Goal: Task Accomplishment & Management: Manage account settings

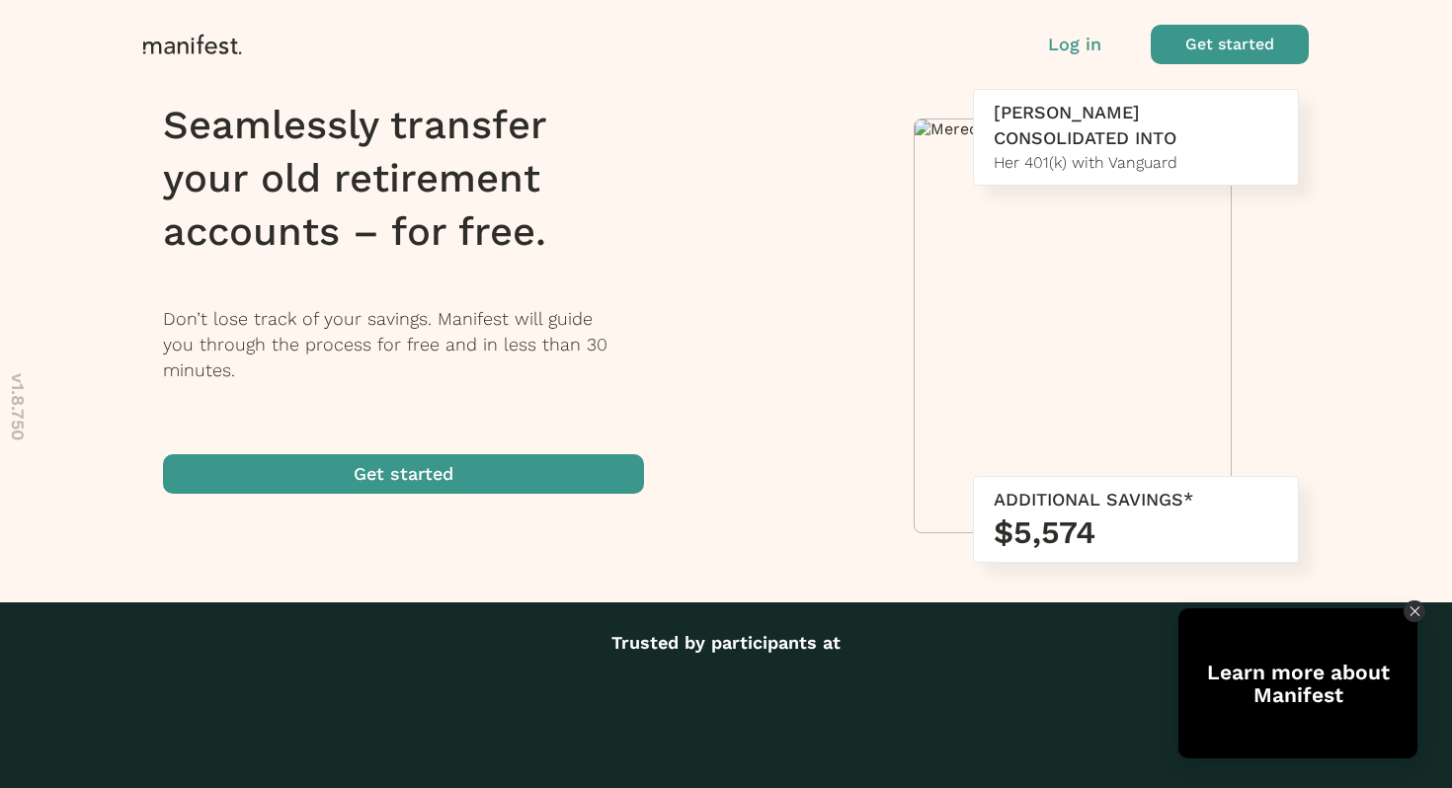
click at [1079, 45] on p "Log in" at bounding box center [1074, 45] width 53 height 26
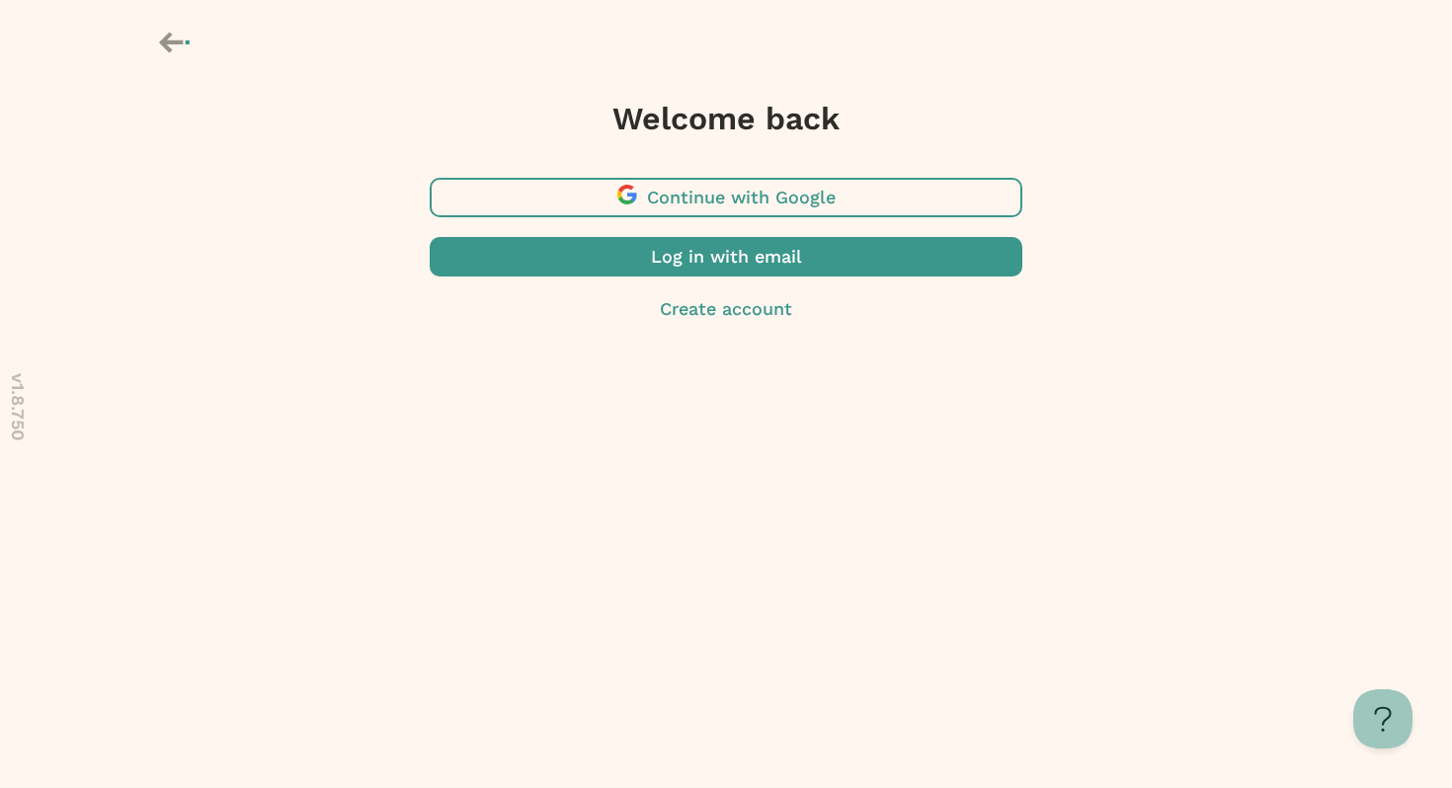
click at [688, 263] on span "button" at bounding box center [726, 257] width 593 height 40
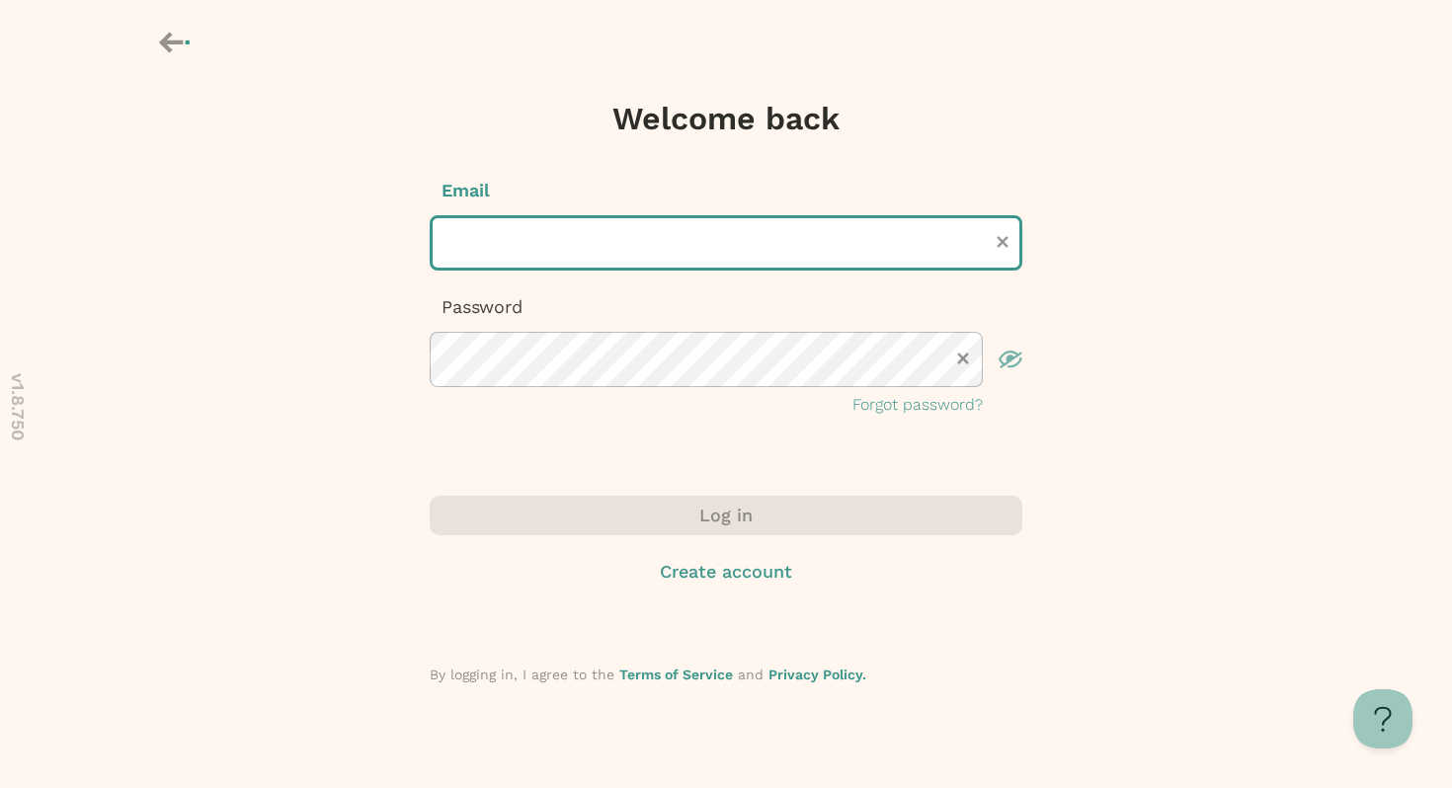
click at [608, 233] on input "text" at bounding box center [726, 242] width 593 height 55
type input "**********"
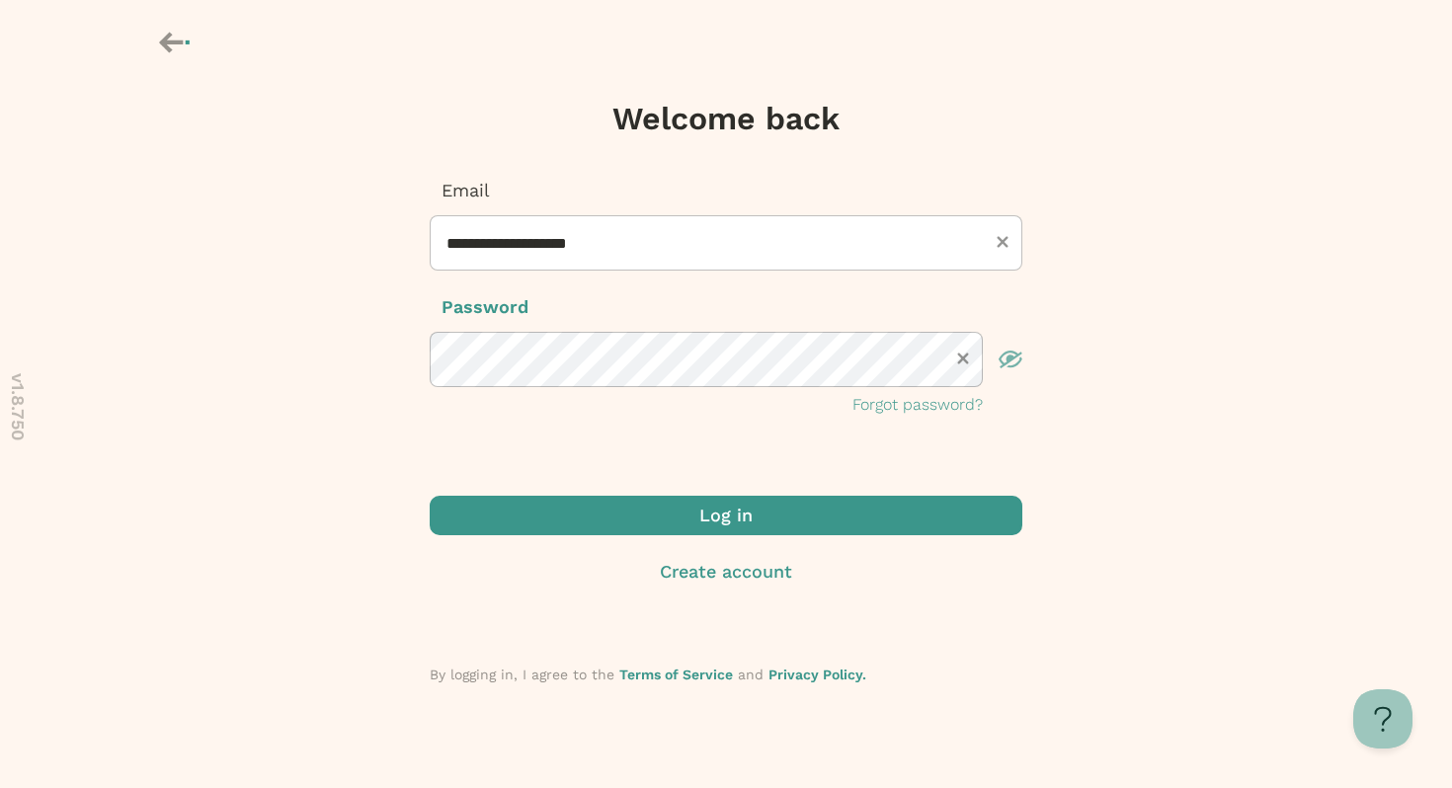
click at [697, 512] on span "submit" at bounding box center [726, 516] width 593 height 40
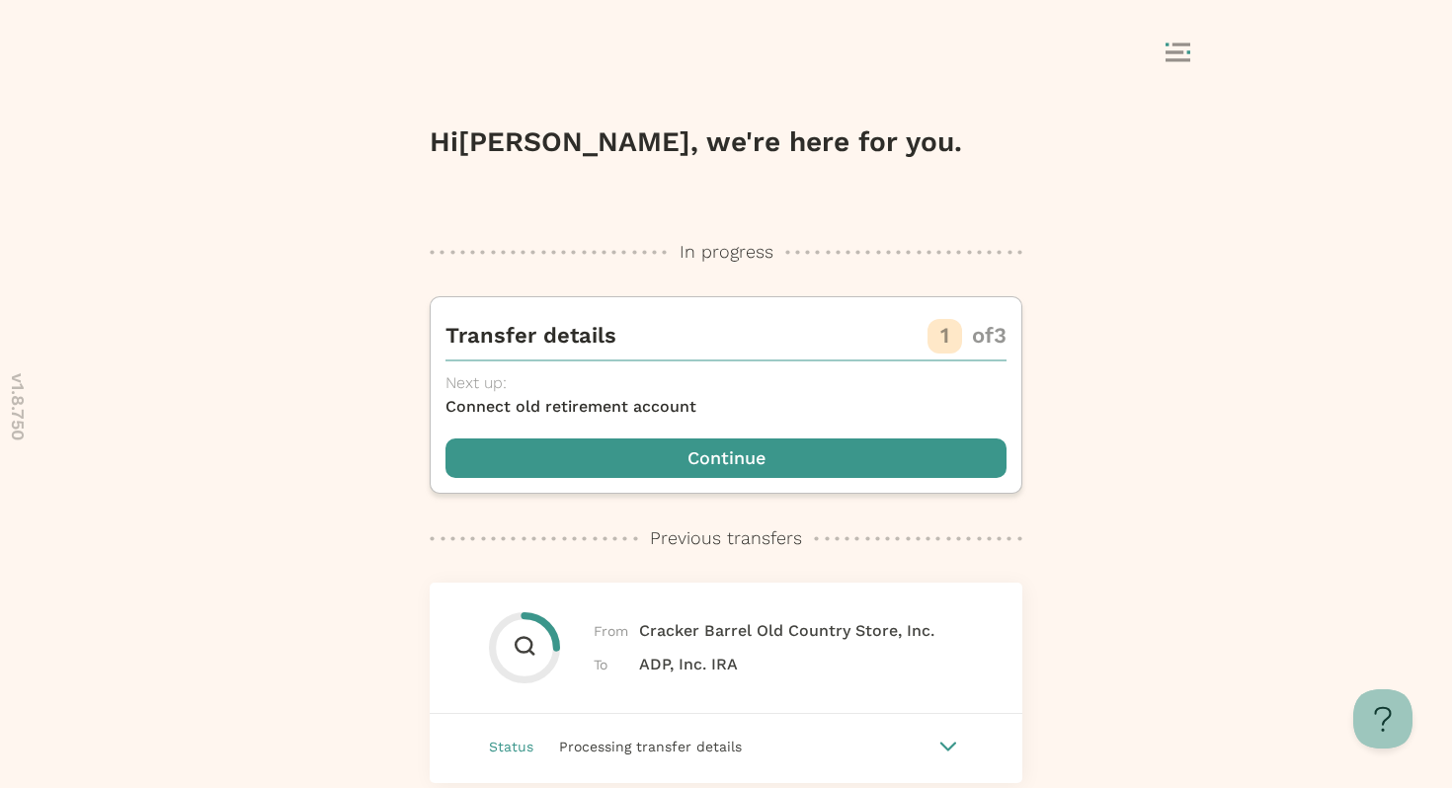
click at [1188, 55] on icon at bounding box center [1178, 52] width 25 height 20
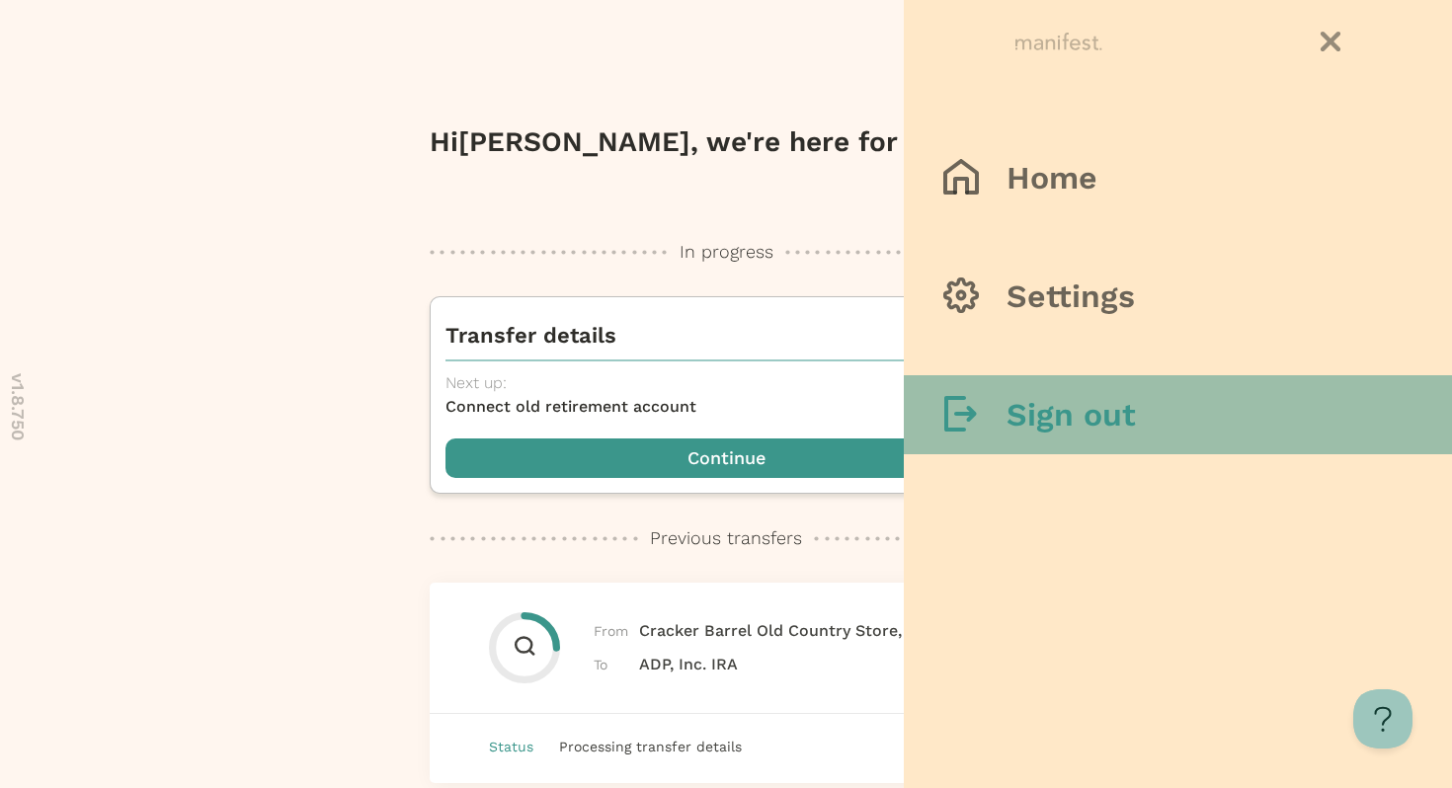
click at [1027, 399] on h3 "Sign out" at bounding box center [1071, 415] width 129 height 40
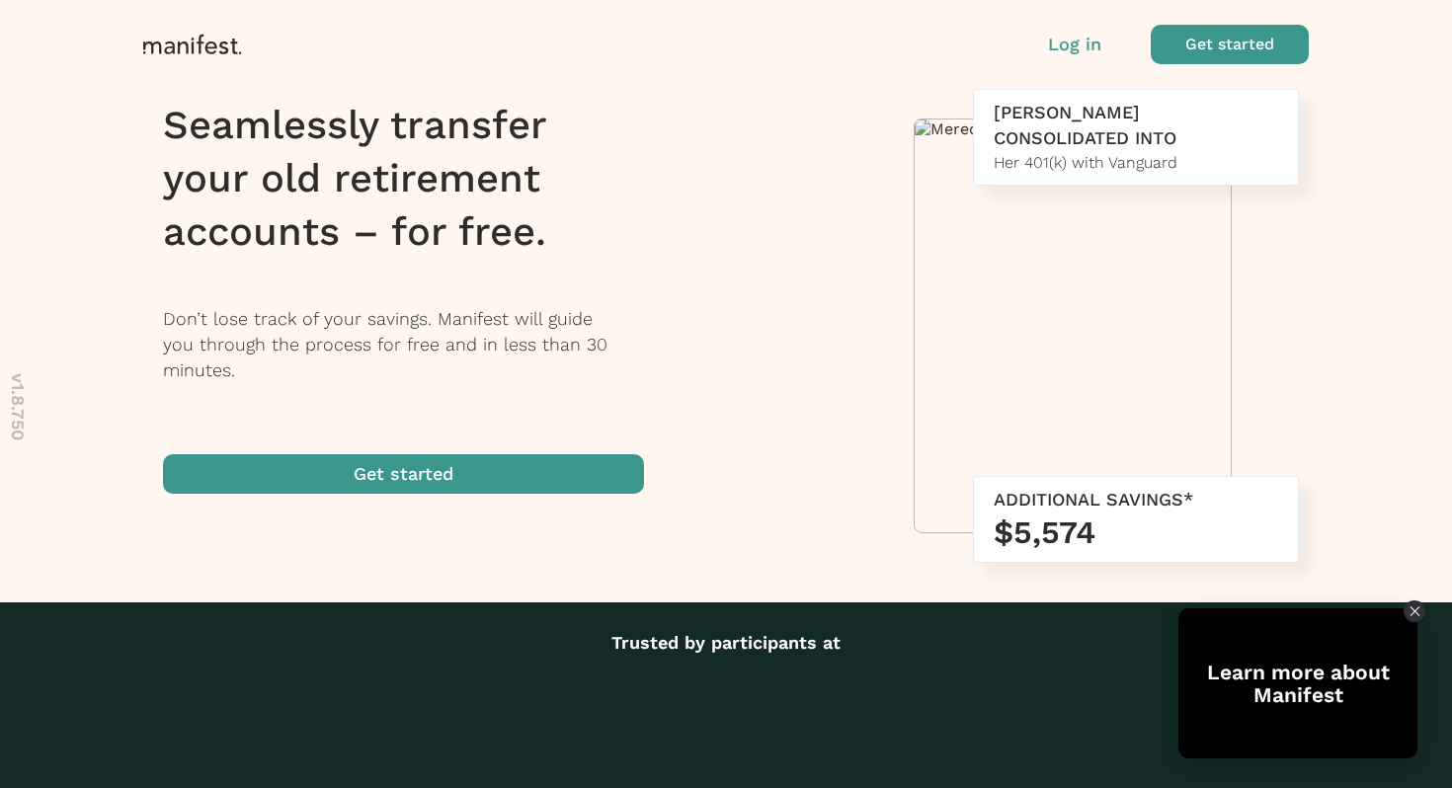
click at [1059, 53] on p "Log in" at bounding box center [1074, 45] width 53 height 26
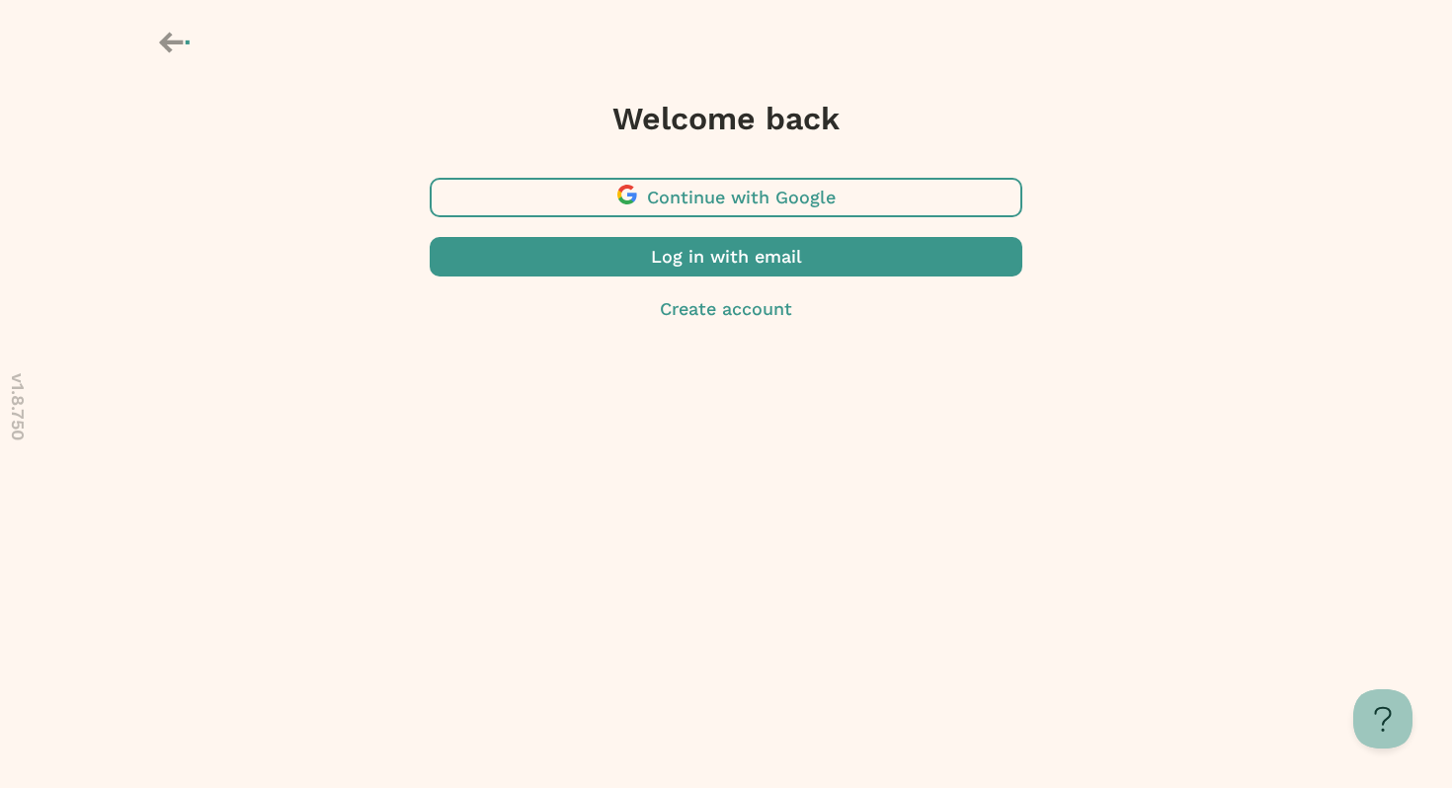
drag, startPoint x: 750, startPoint y: 161, endPoint x: 749, endPoint y: 174, distance: 12.9
click at [750, 161] on div "Welcome back Continue with Google Log in with email Create account" at bounding box center [726, 200] width 593 height 401
click at [743, 189] on span "button" at bounding box center [726, 198] width 593 height 40
